Goal: Task Accomplishment & Management: Manage account settings

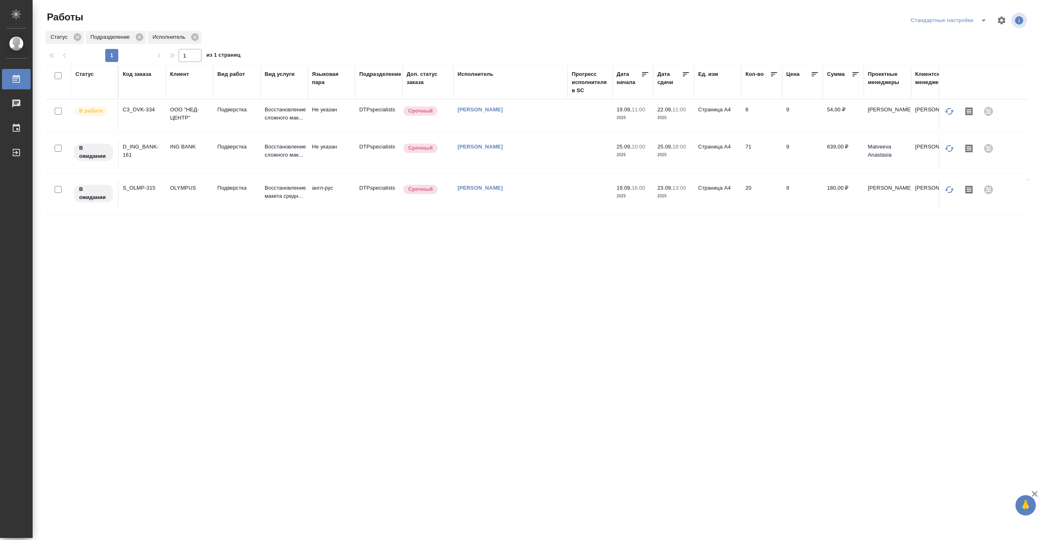
click at [576, 113] on td at bounding box center [590, 116] width 45 height 29
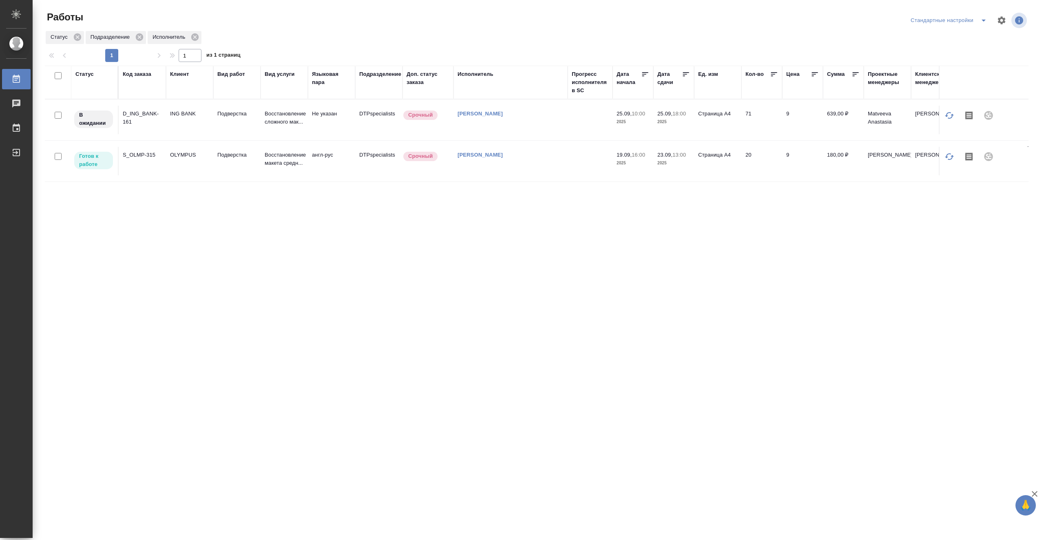
click at [583, 161] on td at bounding box center [590, 161] width 45 height 29
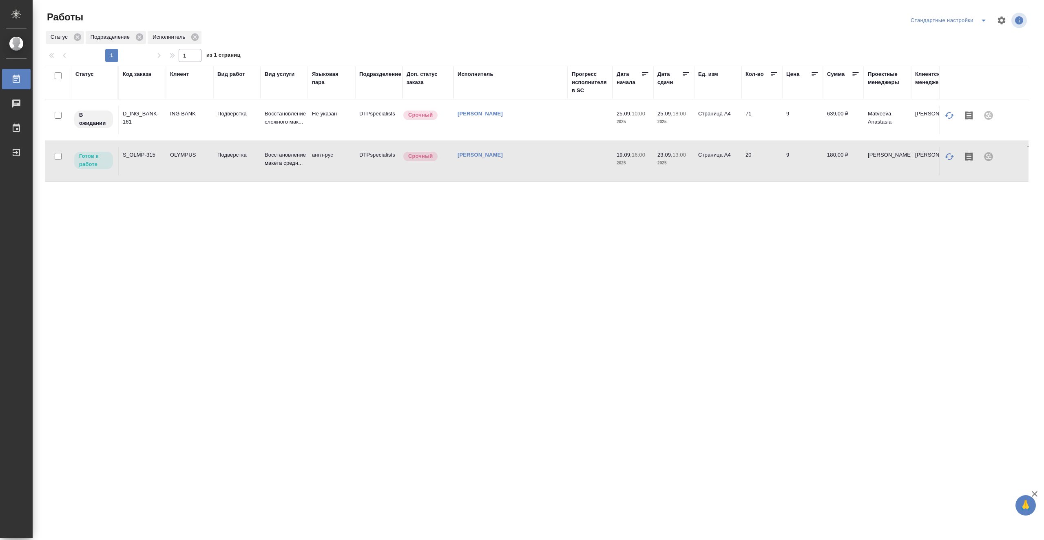
click at [583, 161] on td at bounding box center [590, 161] width 45 height 29
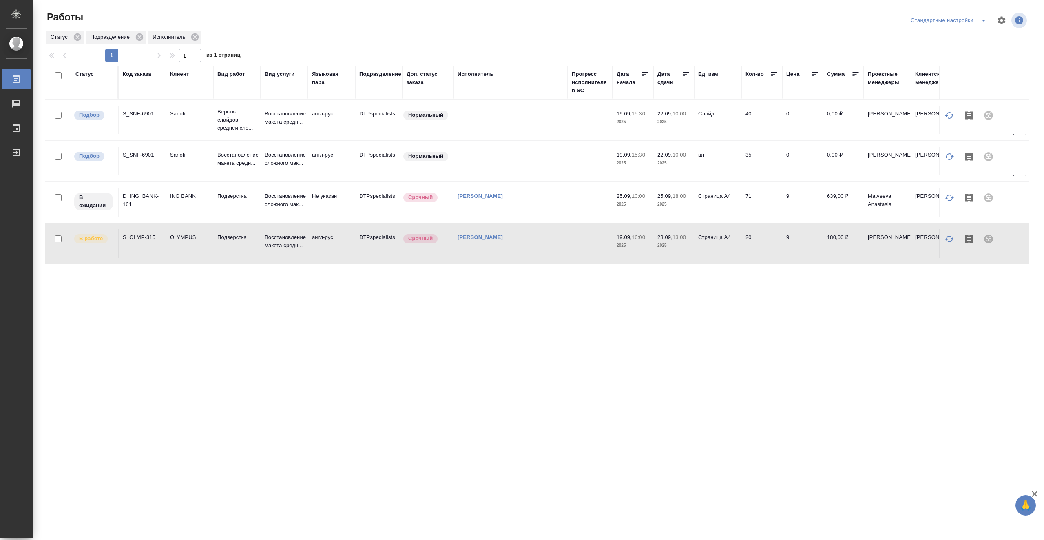
click at [538, 160] on td at bounding box center [510, 161] width 114 height 29
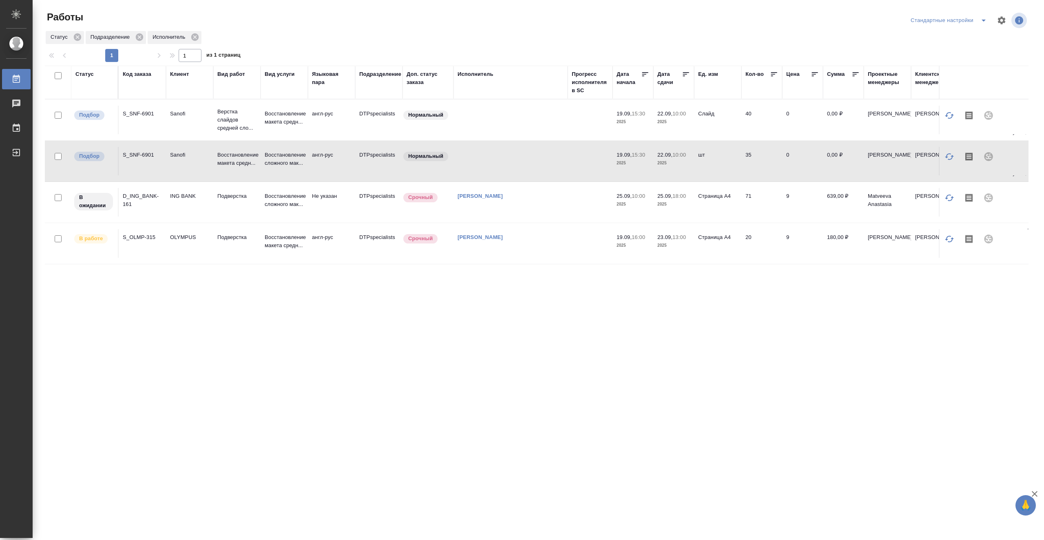
click at [538, 160] on td at bounding box center [510, 161] width 114 height 29
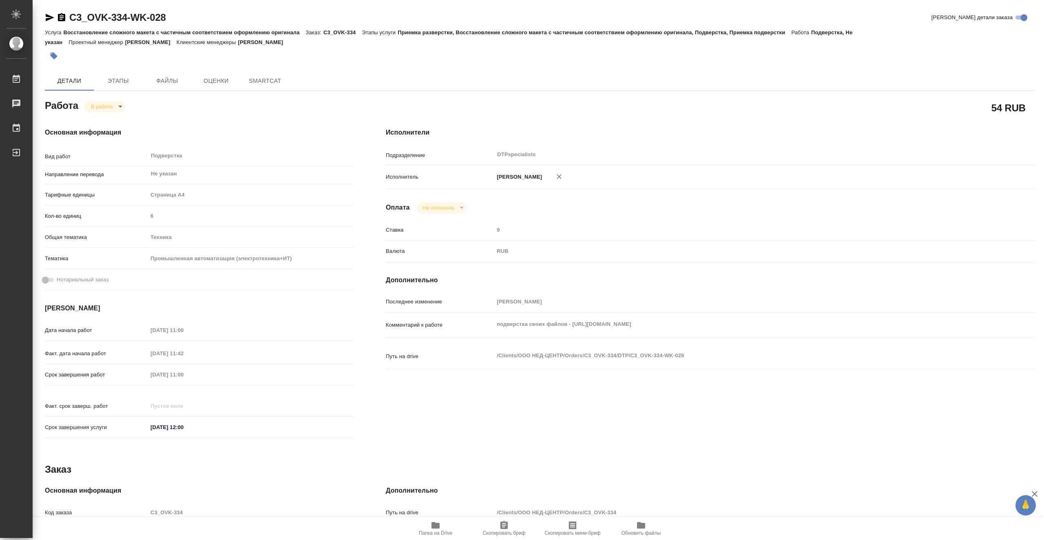
type textarea "x"
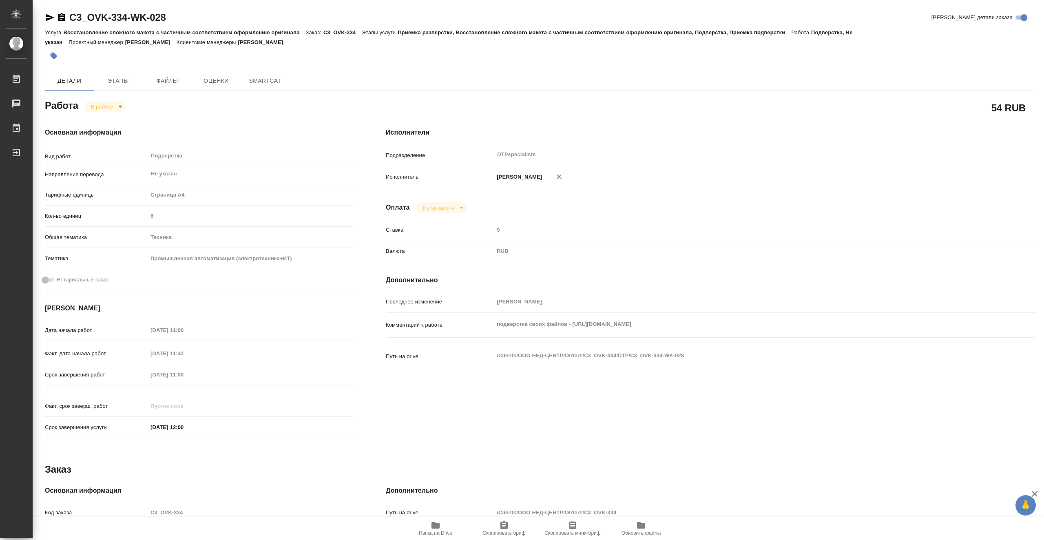
type textarea "x"
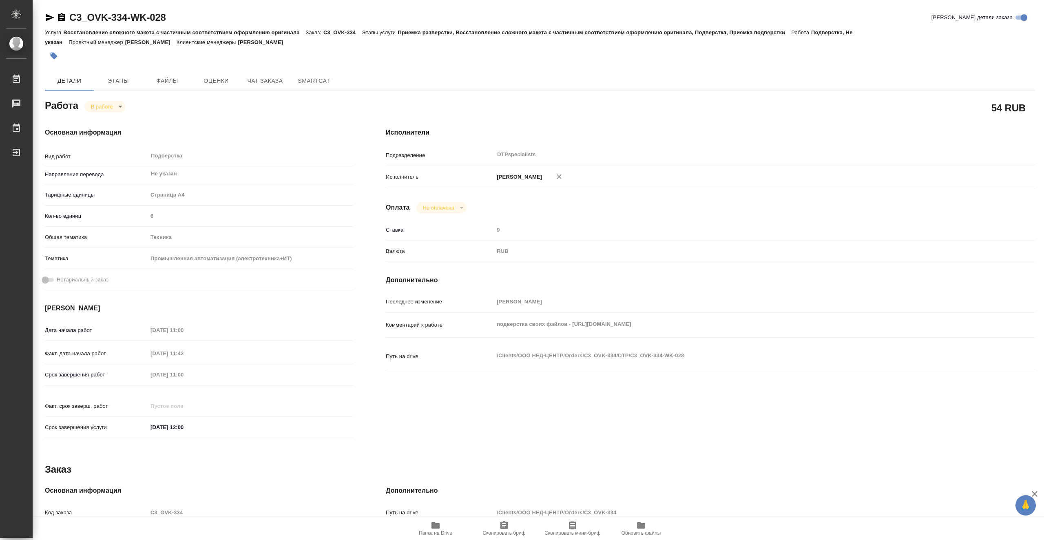
type textarea "x"
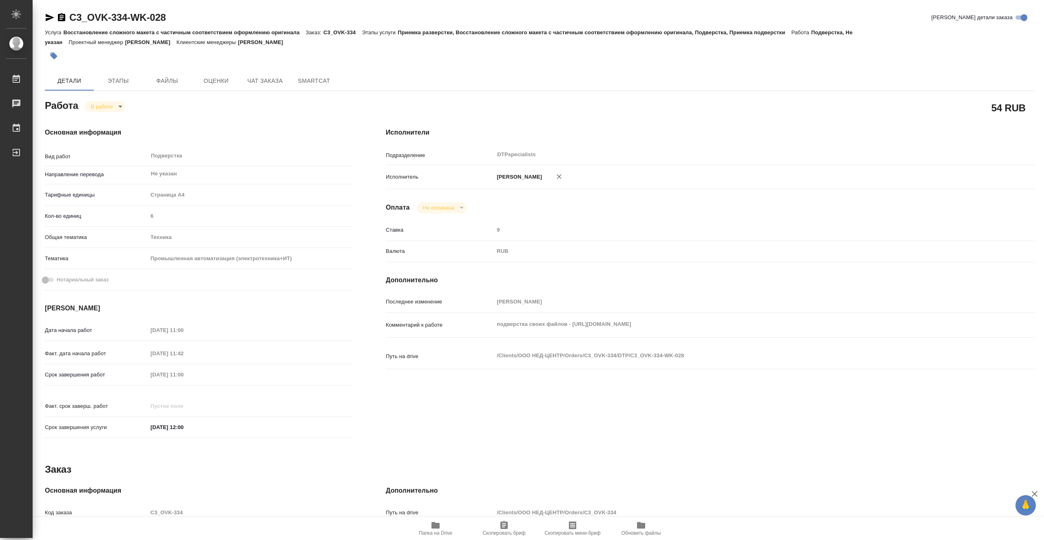
type textarea "x"
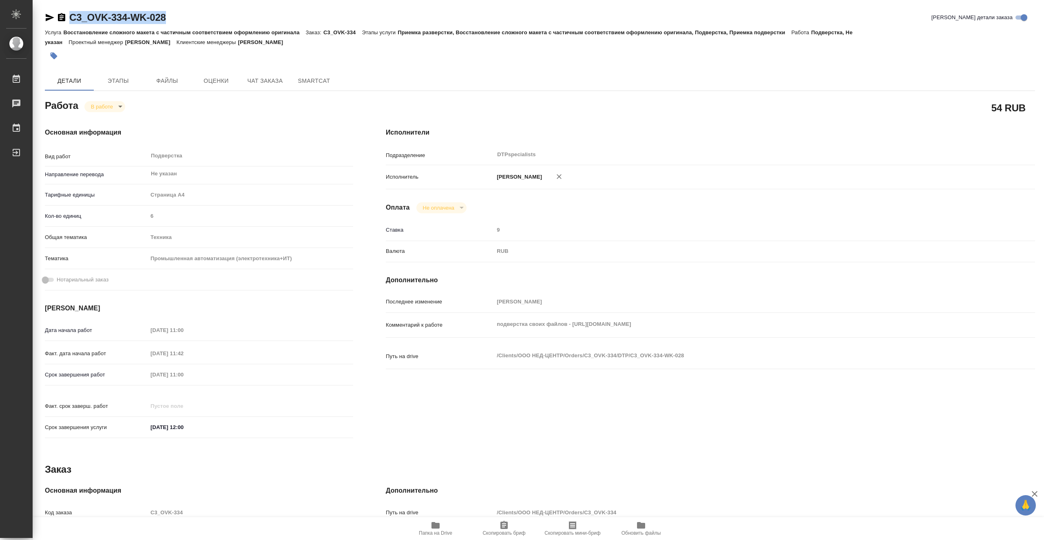
drag, startPoint x: 180, startPoint y: 16, endPoint x: 69, endPoint y: 19, distance: 111.4
click at [69, 19] on div "C3_OVK-334-WK-028 Кратко детали заказа" at bounding box center [540, 17] width 990 height 13
copy link "C3_OVK-334-WK-028"
click at [444, 523] on span "Папка на Drive" at bounding box center [435, 527] width 59 height 15
click at [112, 107] on body "🙏 .cls-1 fill:#fff; AWATERA Vasiutchenko Aleksandr Работы 0 Чаты График Выйти C…" at bounding box center [522, 270] width 1044 height 540
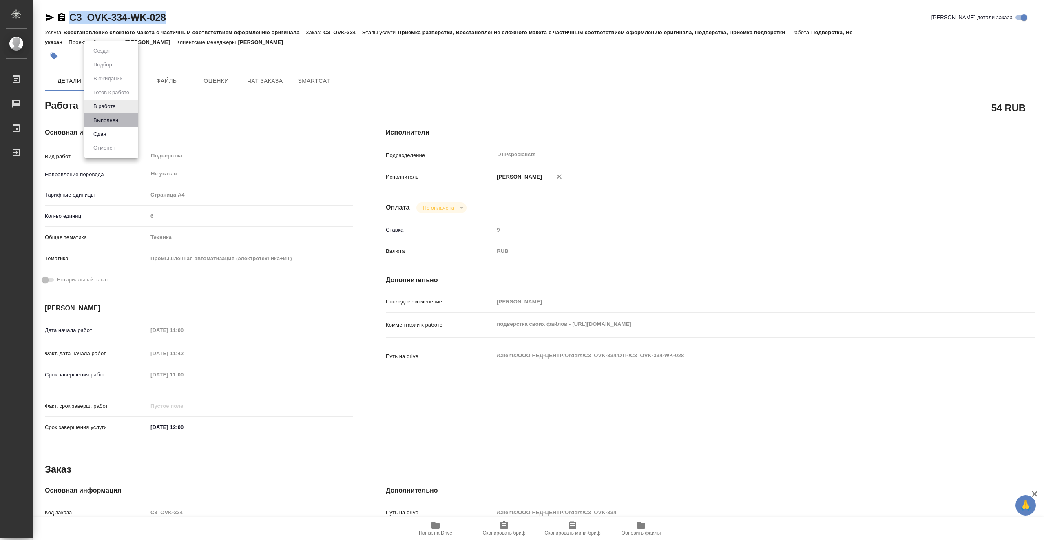
click at [129, 118] on li "Выполнен" at bounding box center [111, 120] width 54 height 14
type textarea "x"
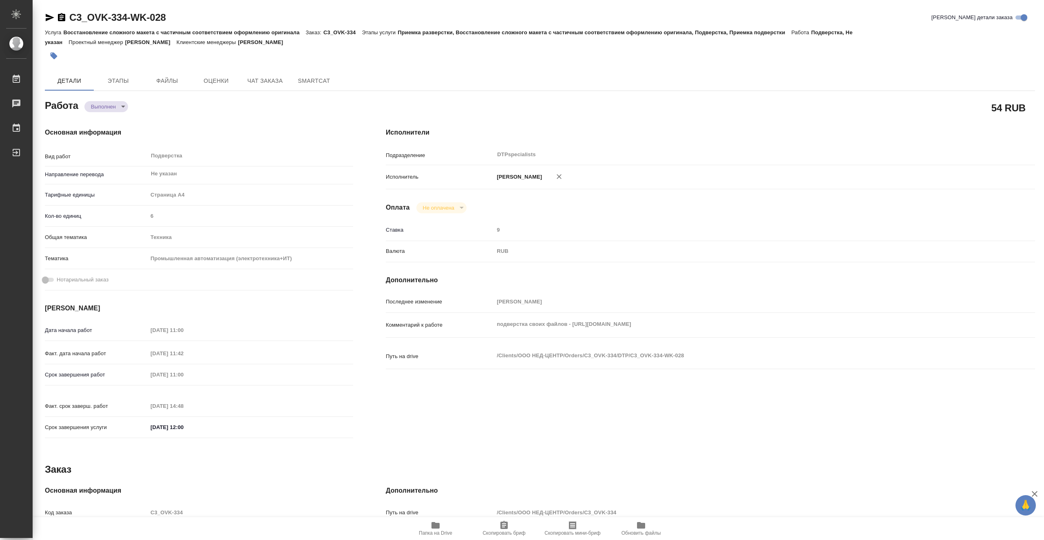
type textarea "x"
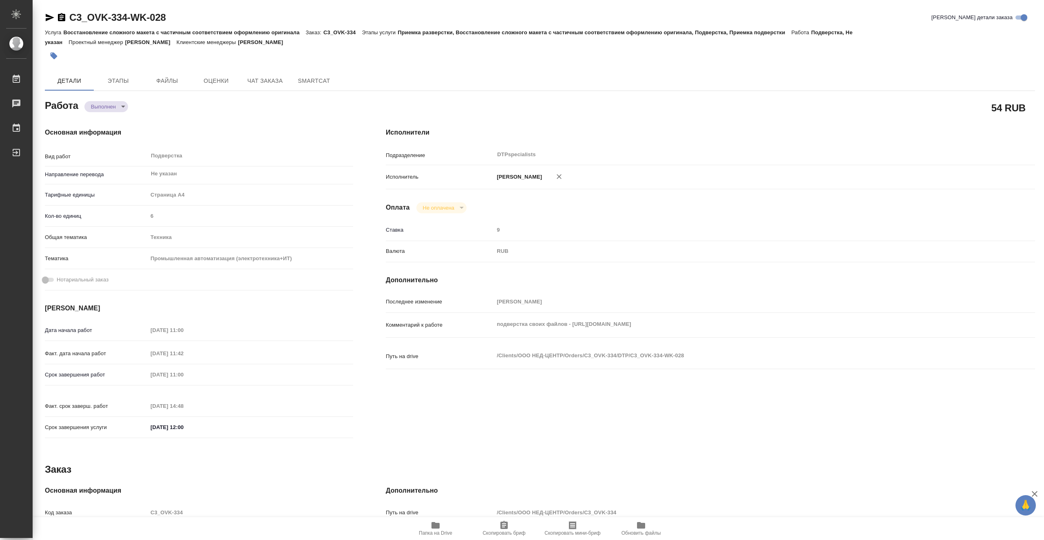
type textarea "x"
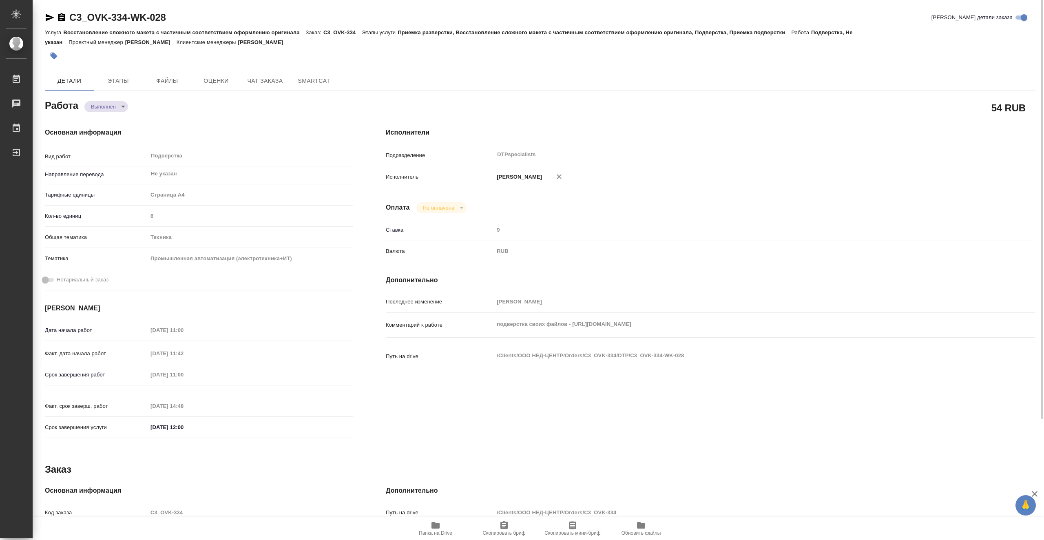
type textarea "x"
click at [126, 81] on span "Этапы" at bounding box center [118, 81] width 39 height 10
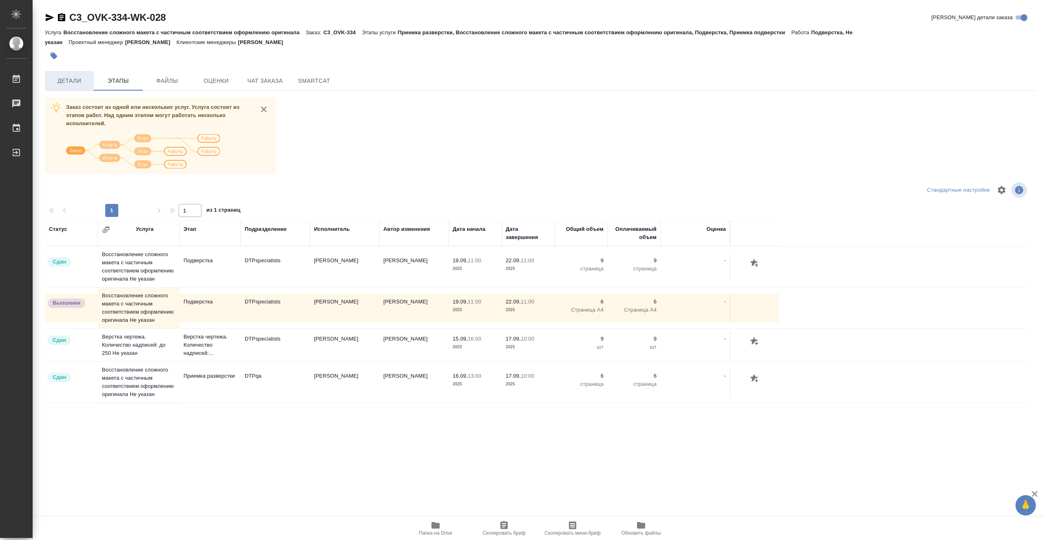
click at [70, 82] on span "Детали" at bounding box center [69, 81] width 39 height 10
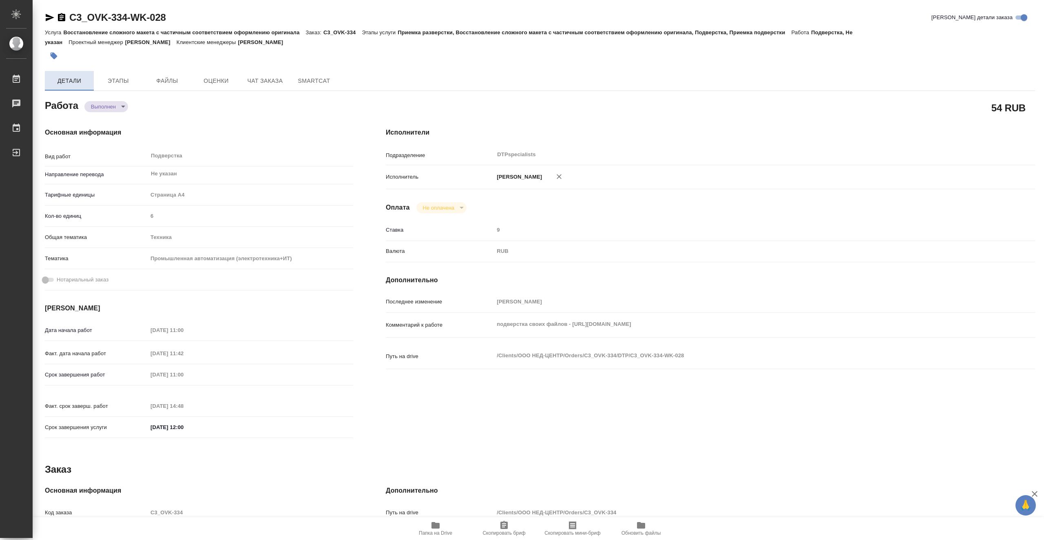
type textarea "x"
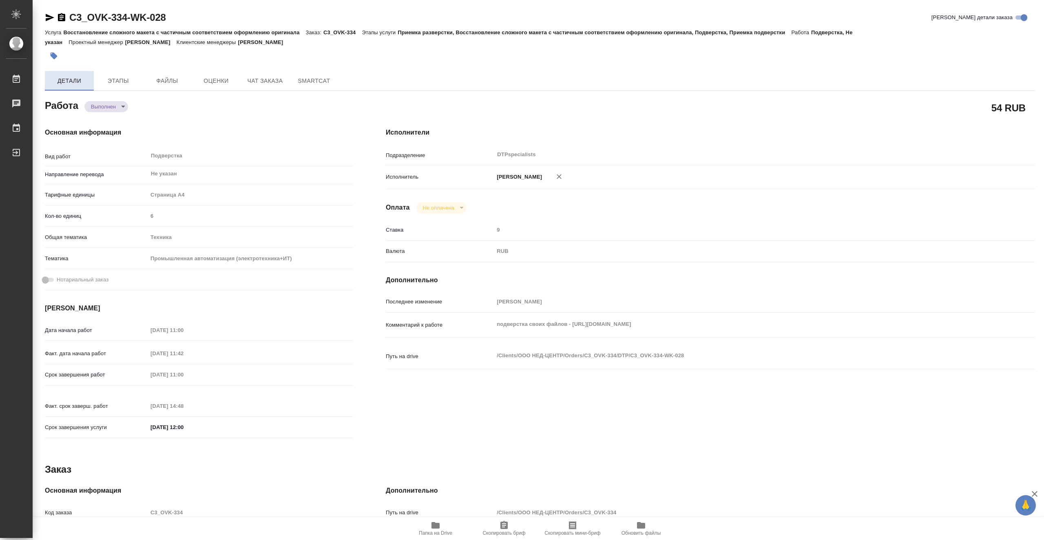
type textarea "x"
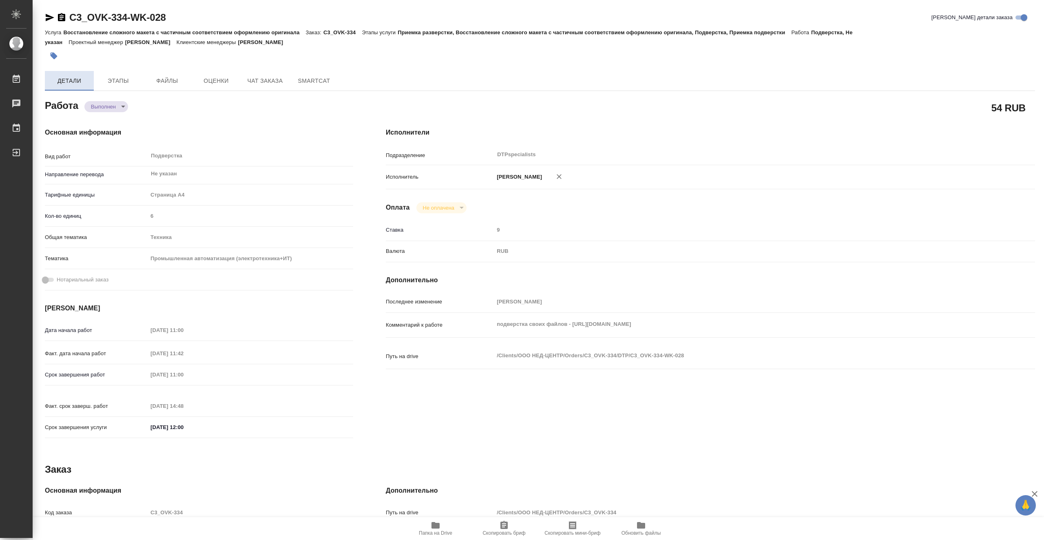
type textarea "x"
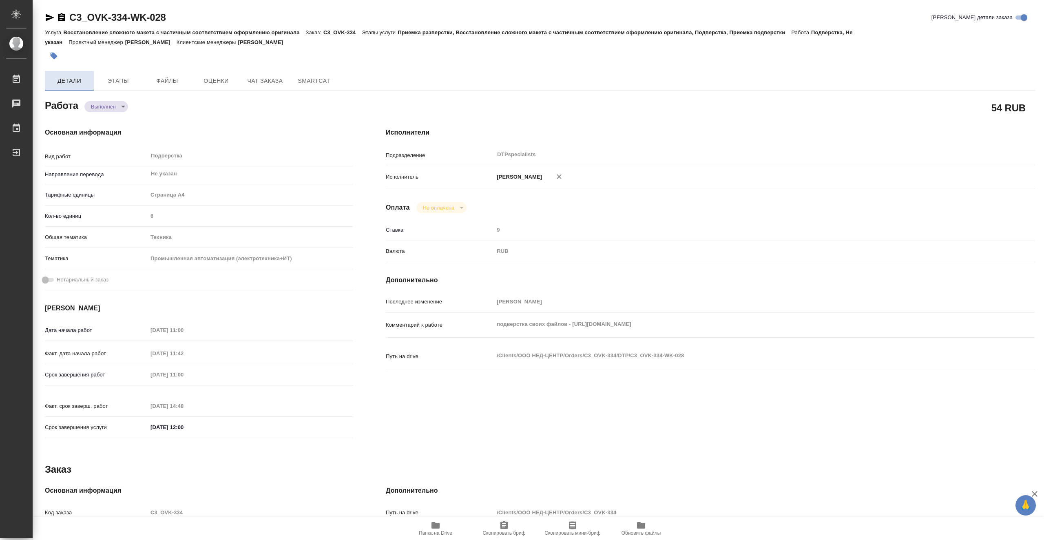
type textarea "x"
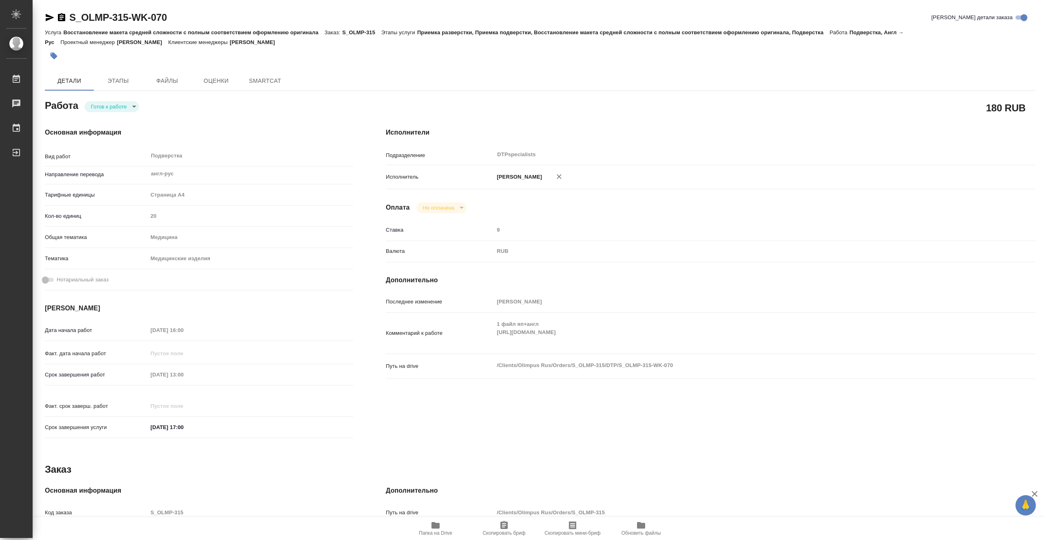
type textarea "x"
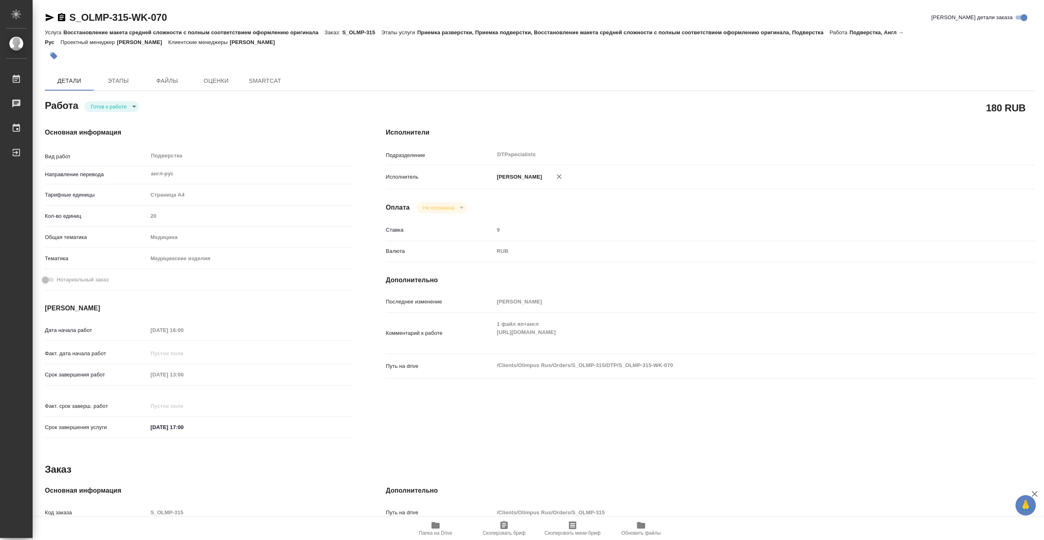
type textarea "x"
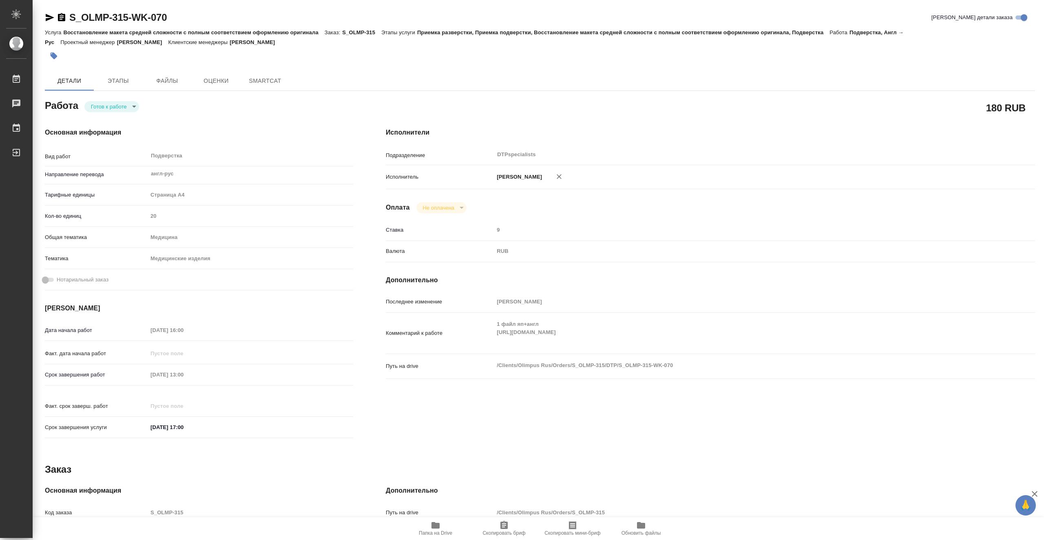
type textarea "x"
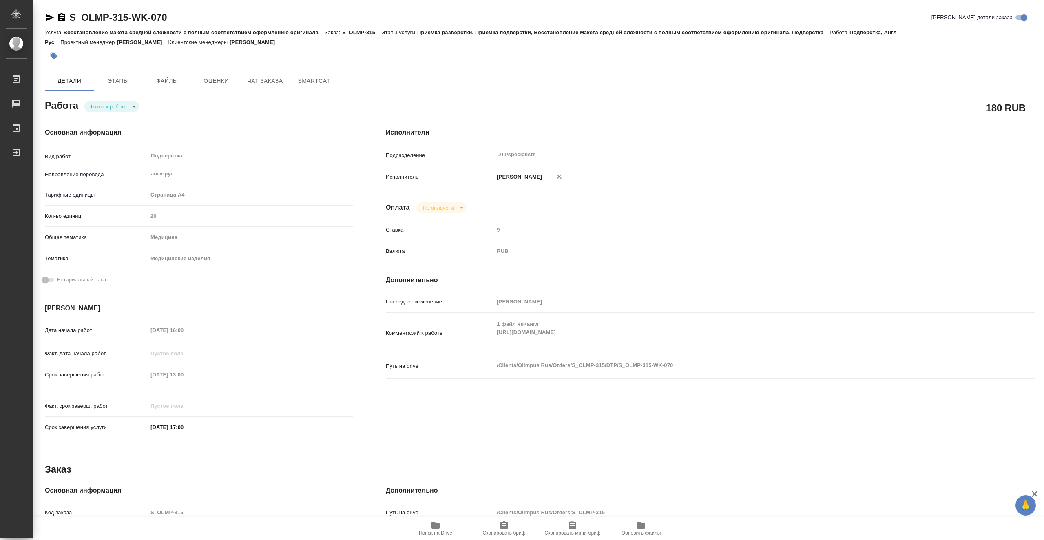
type textarea "x"
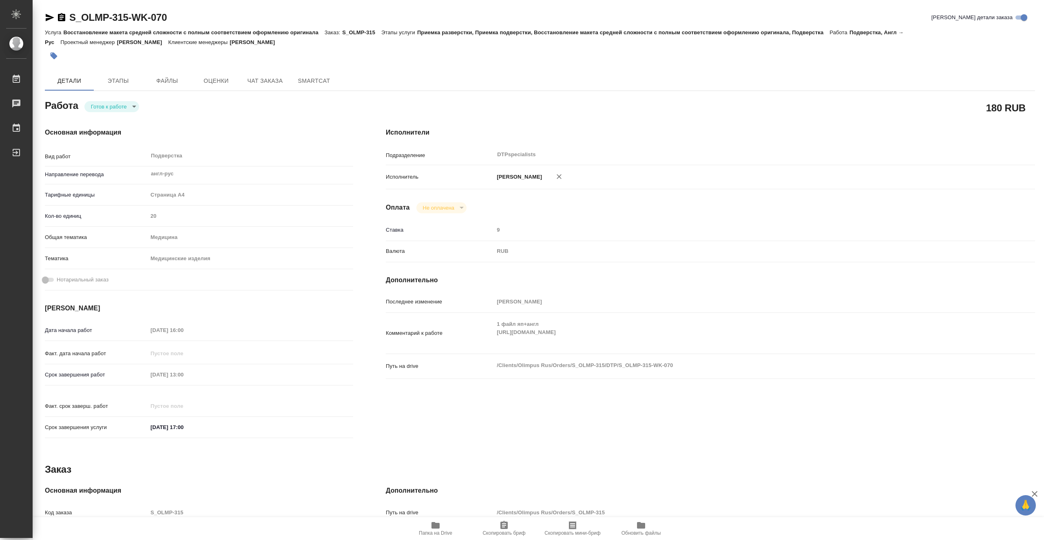
type textarea "x"
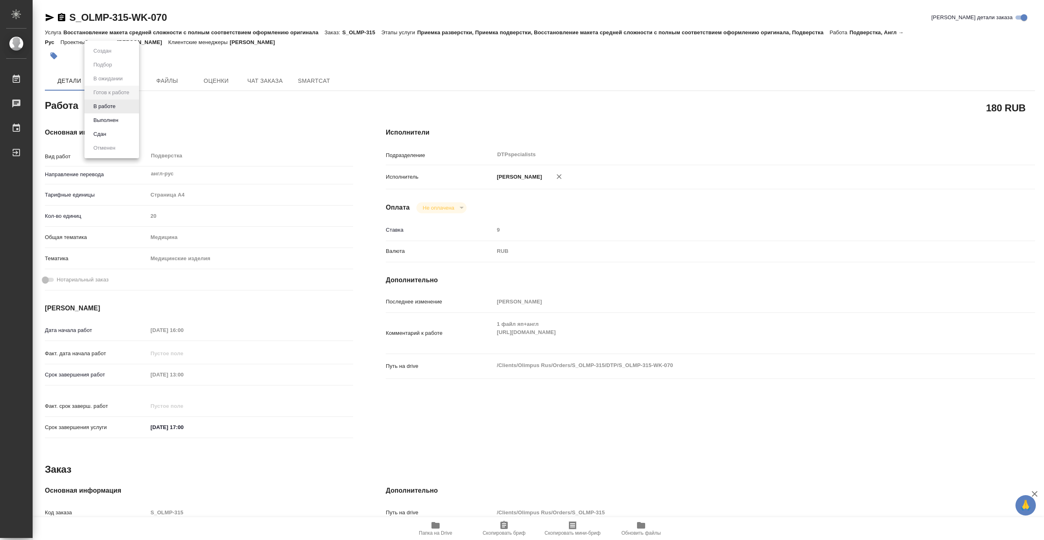
click at [129, 108] on body "🙏 .cls-1 fill:#fff; AWATERA Vasiutchenko Aleksandr Работы 0 Чаты График Выйти S…" at bounding box center [522, 270] width 1044 height 540
click at [128, 109] on li "В работе" at bounding box center [111, 106] width 55 height 14
type textarea "x"
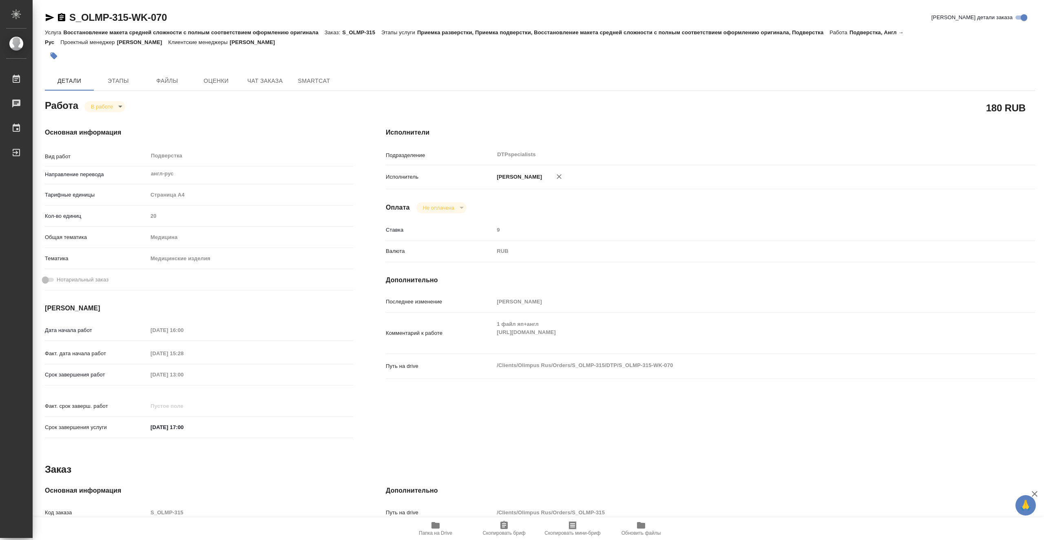
type textarea "x"
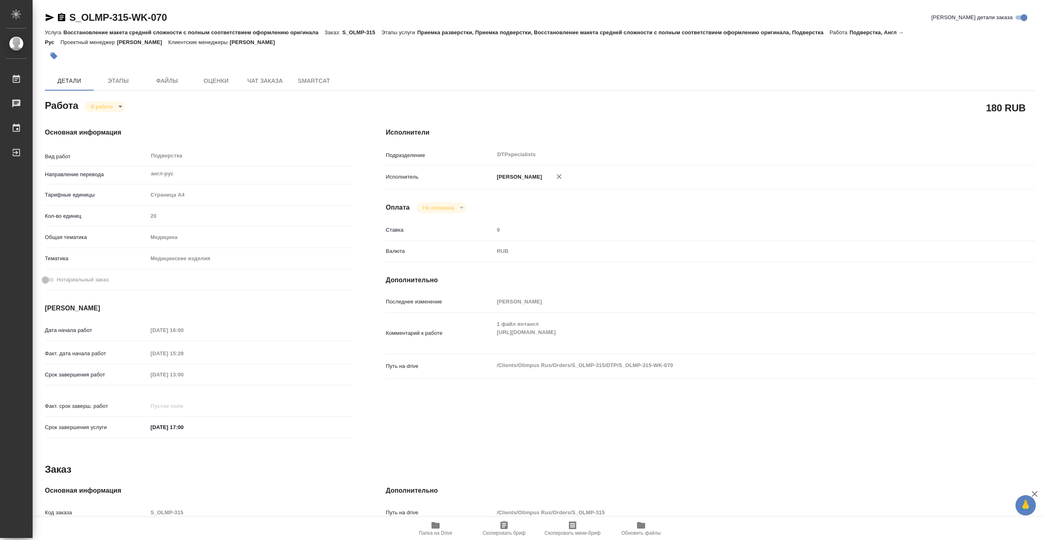
type textarea "x"
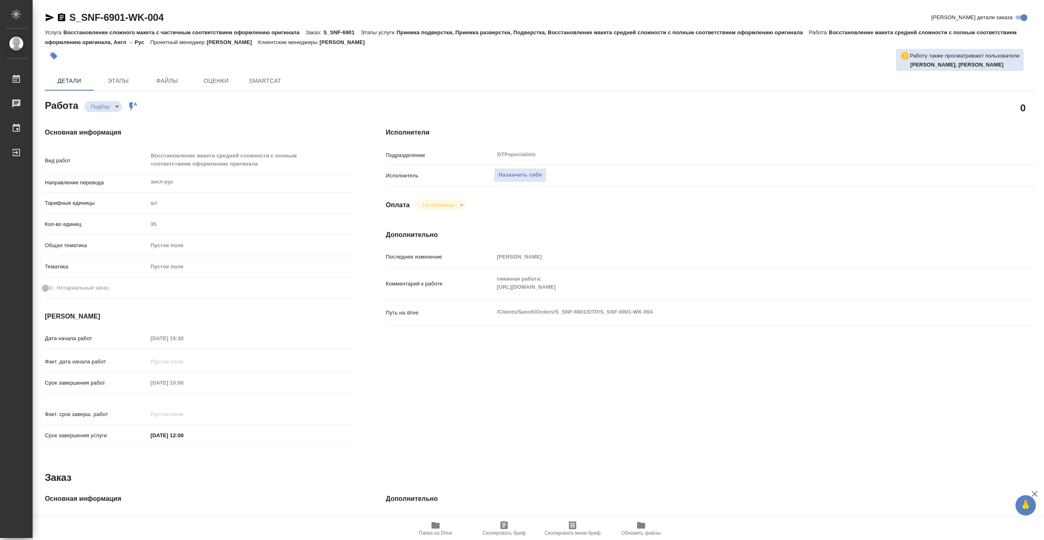
type textarea "x"
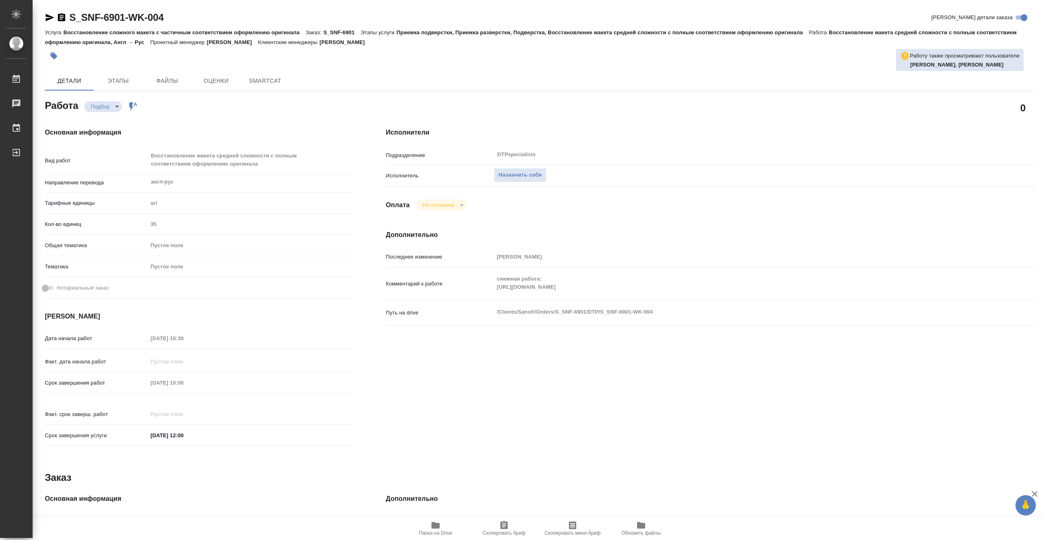
type textarea "x"
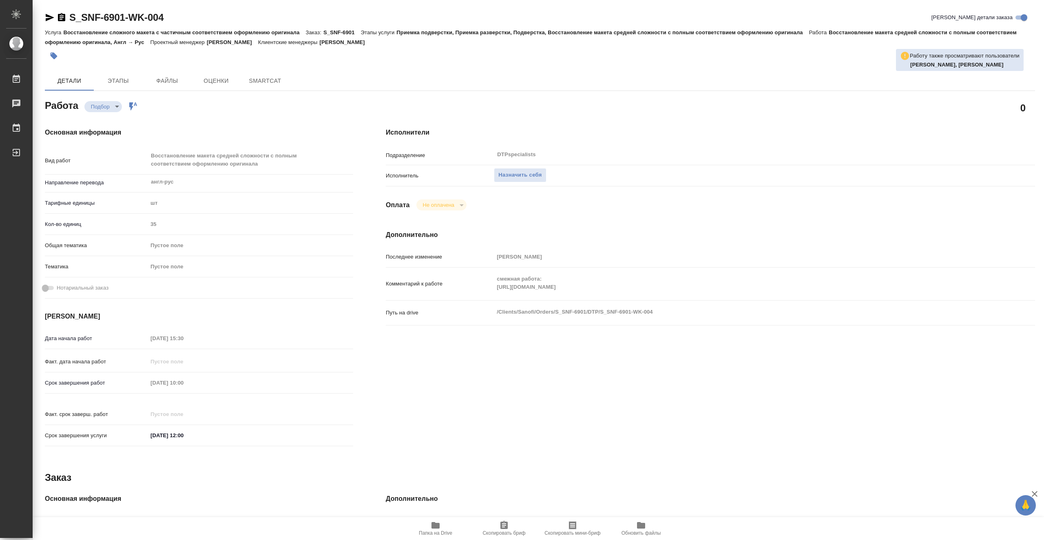
type textarea "x"
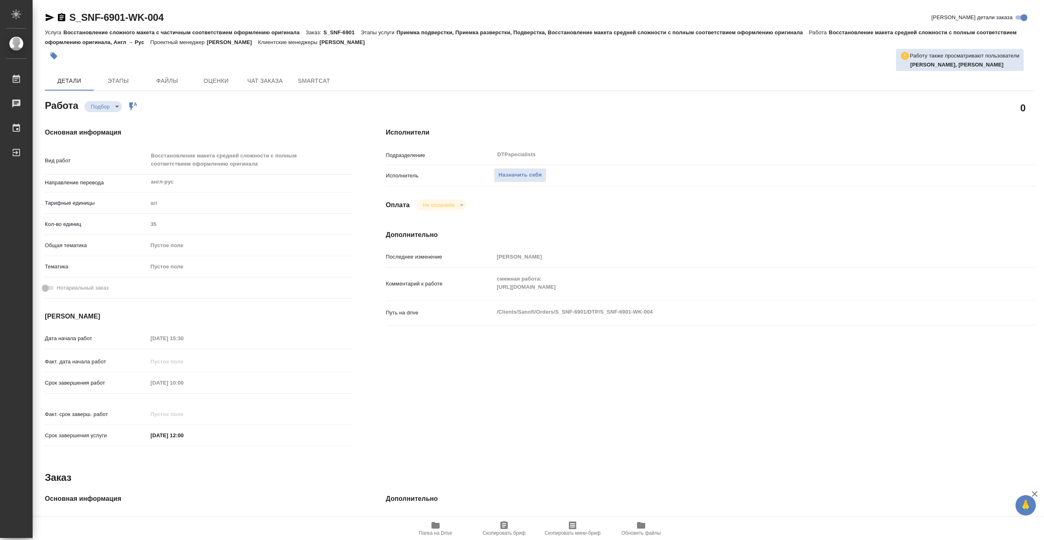
type textarea "x"
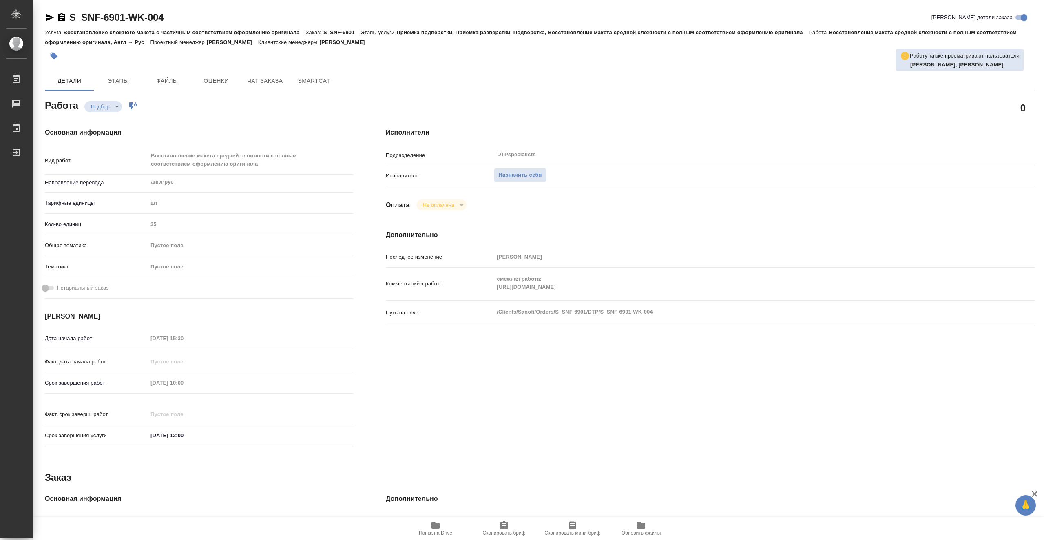
type textarea "x"
